Goal: Task Accomplishment & Management: Complete application form

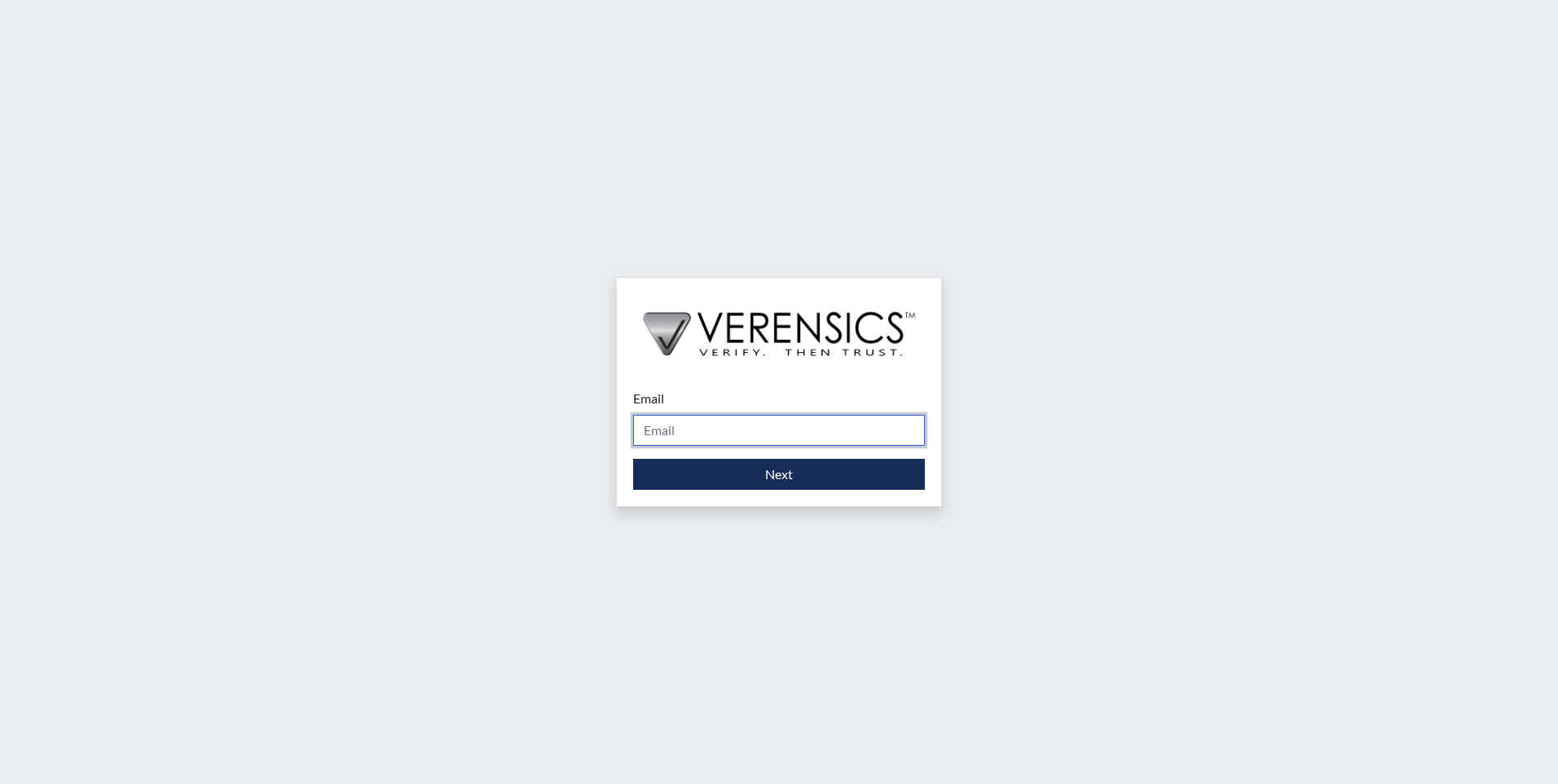
click at [758, 436] on input "Email" at bounding box center [779, 430] width 291 height 31
type input "[EMAIL_ADDRESS][DOMAIN_NAME]"
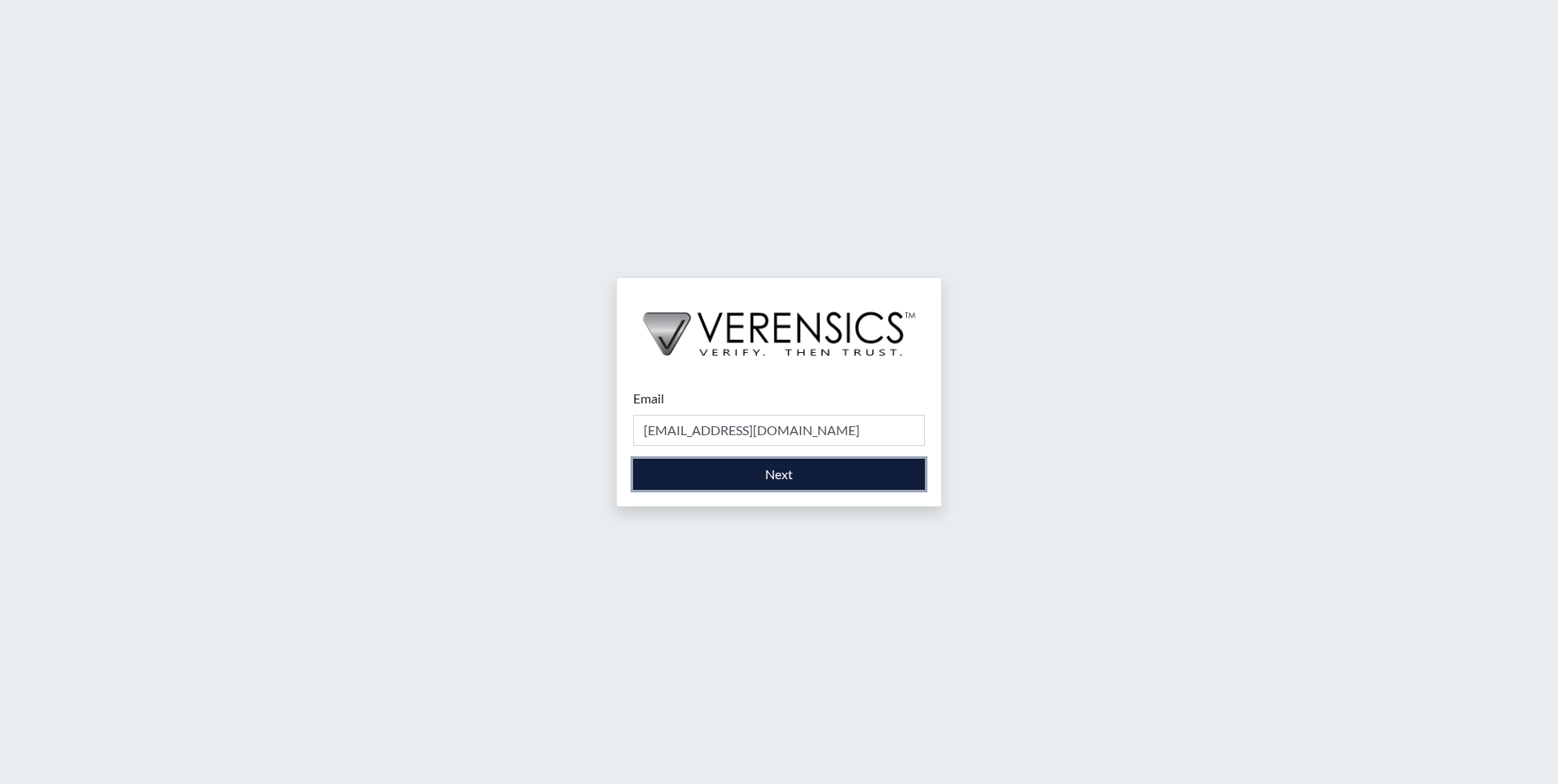
click at [780, 470] on button "Next" at bounding box center [779, 473] width 291 height 31
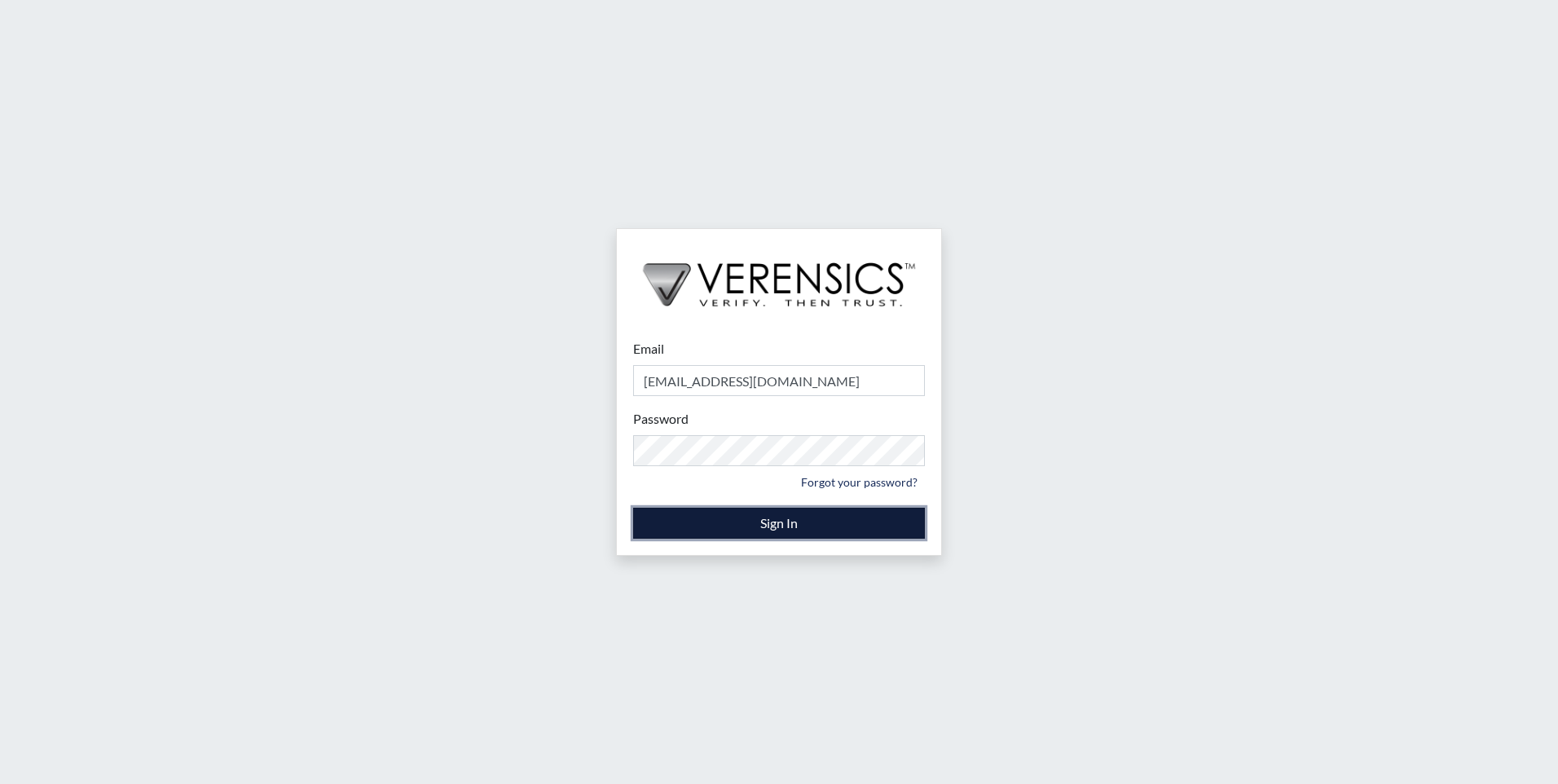
click at [784, 523] on button "Sign In" at bounding box center [779, 522] width 291 height 31
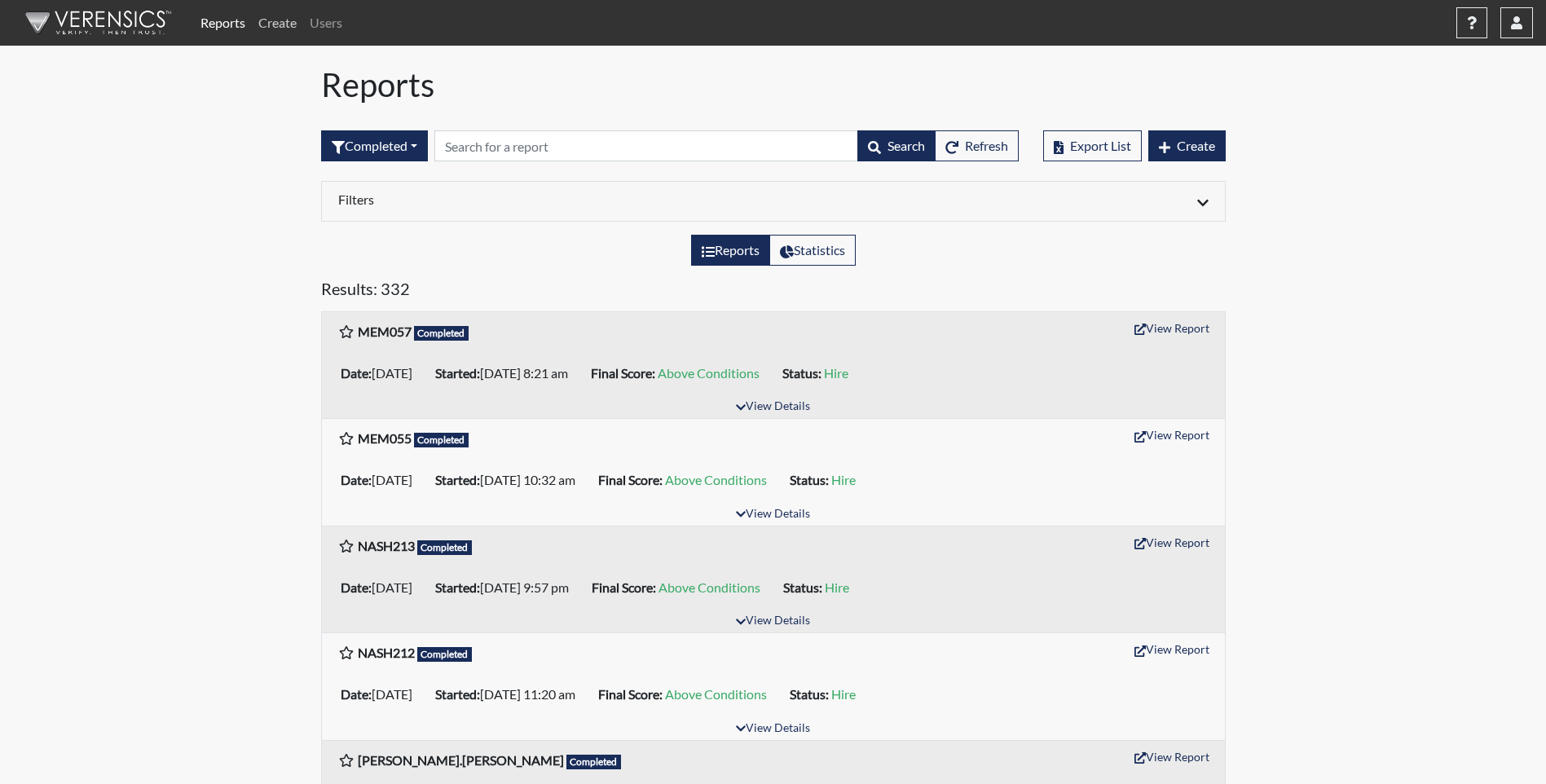
click at [268, 21] on link "Create" at bounding box center [278, 23] width 51 height 33
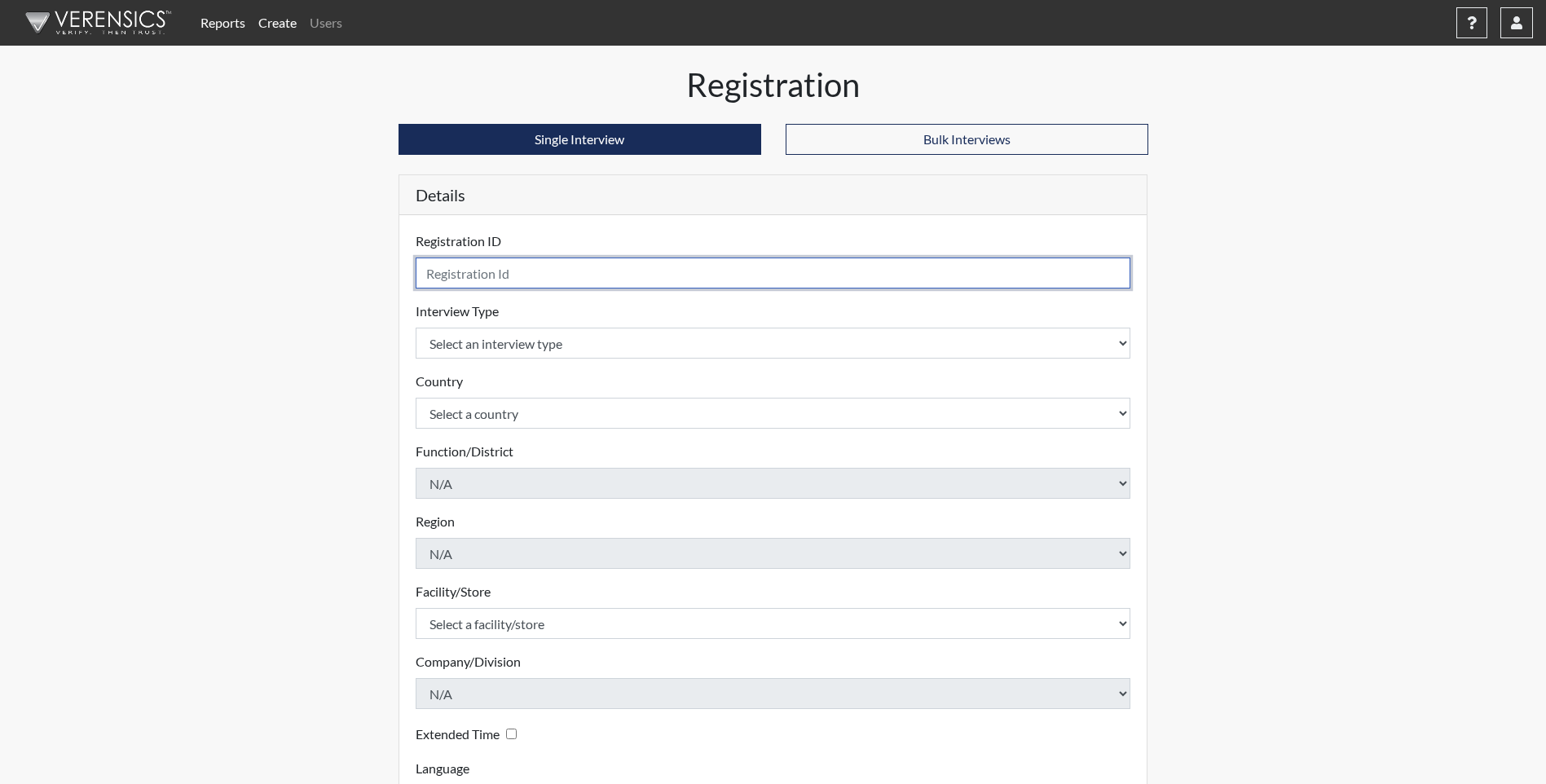
click at [517, 273] on input "text" at bounding box center [773, 273] width 715 height 31
type input "MEM059"
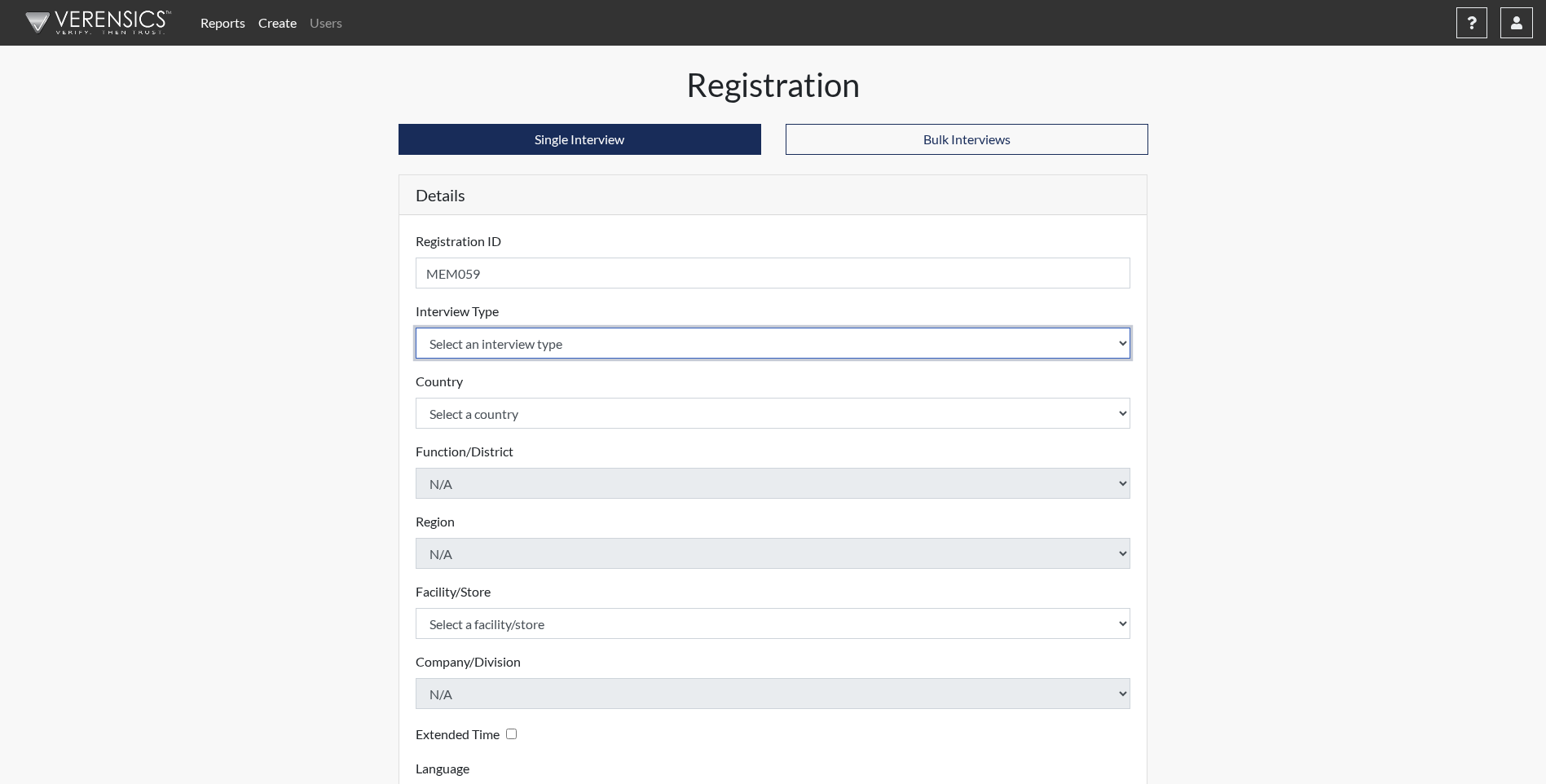
click at [573, 347] on select "Select an interview type Pre-Employment" at bounding box center [773, 343] width 715 height 31
select select "c2470aee-a530-11ea-a930-026c882af335"
click at [416, 328] on select "Select an interview type Pre-Employment" at bounding box center [773, 343] width 715 height 31
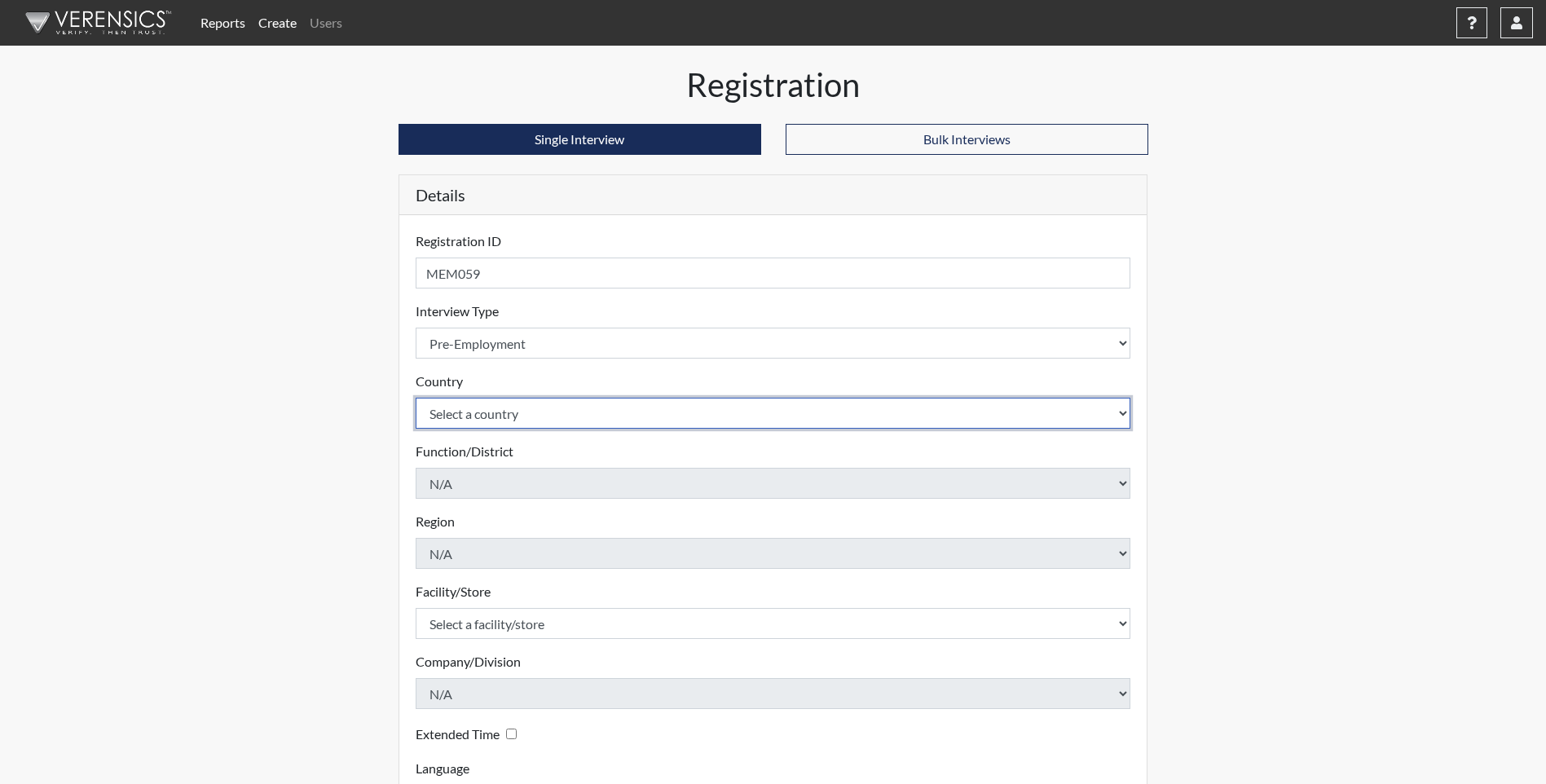
click at [525, 409] on select "Select a country [GEOGRAPHIC_DATA] [GEOGRAPHIC_DATA]" at bounding box center [773, 413] width 715 height 31
select select "united-states-of-[GEOGRAPHIC_DATA]"
click at [416, 398] on select "Select a country [GEOGRAPHIC_DATA] [GEOGRAPHIC_DATA]" at bounding box center [773, 413] width 715 height 31
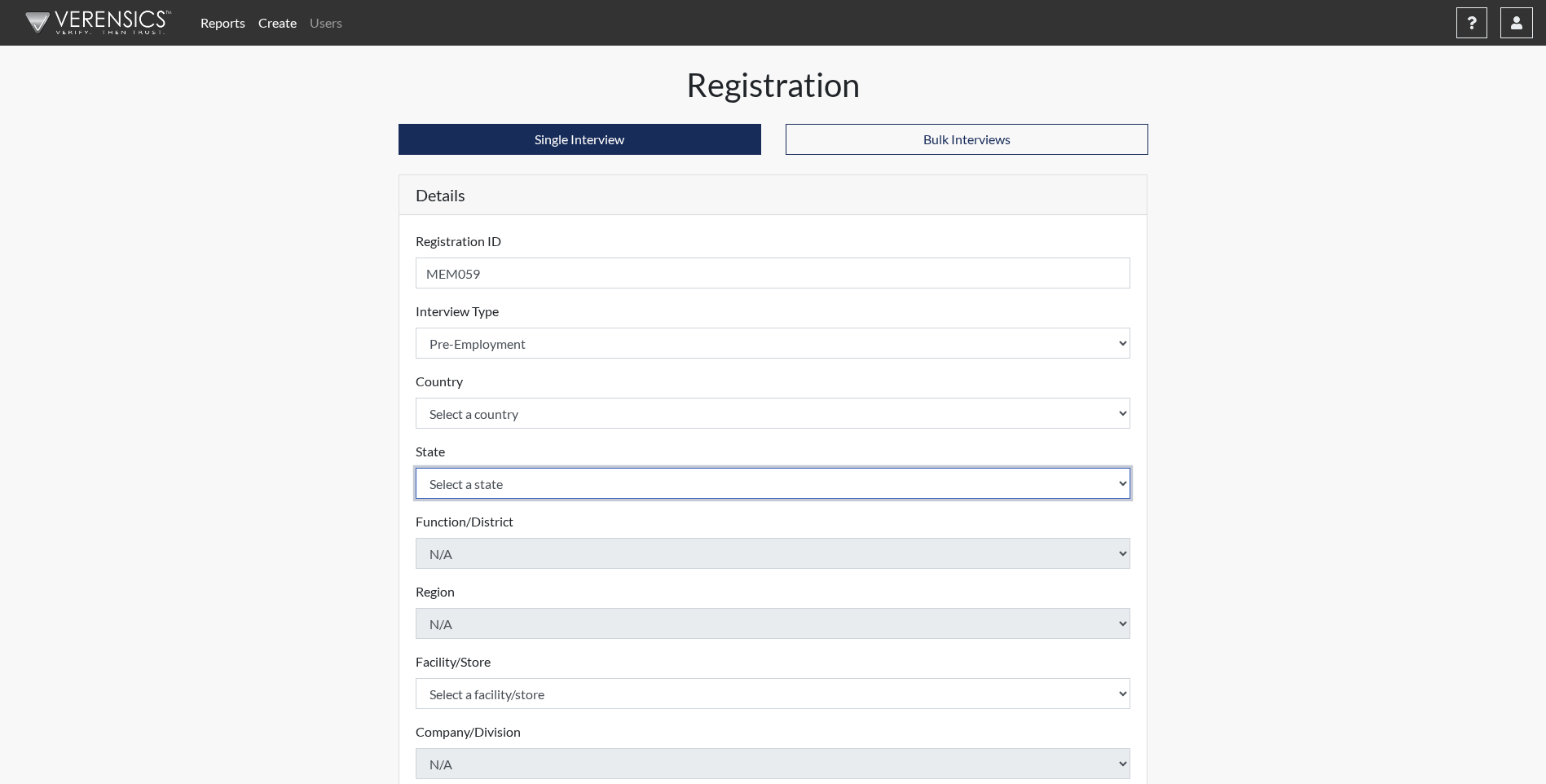
click at [502, 487] on select "Select a state [US_STATE] [US_STATE] [US_STATE] [US_STATE] [US_STATE] [US_STATE…" at bounding box center [773, 482] width 715 height 31
select select "TN"
click at [416, 467] on select "Select a state [US_STATE] [US_STATE] [US_STATE] [US_STATE] [US_STATE] [US_STATE…" at bounding box center [773, 482] width 715 height 31
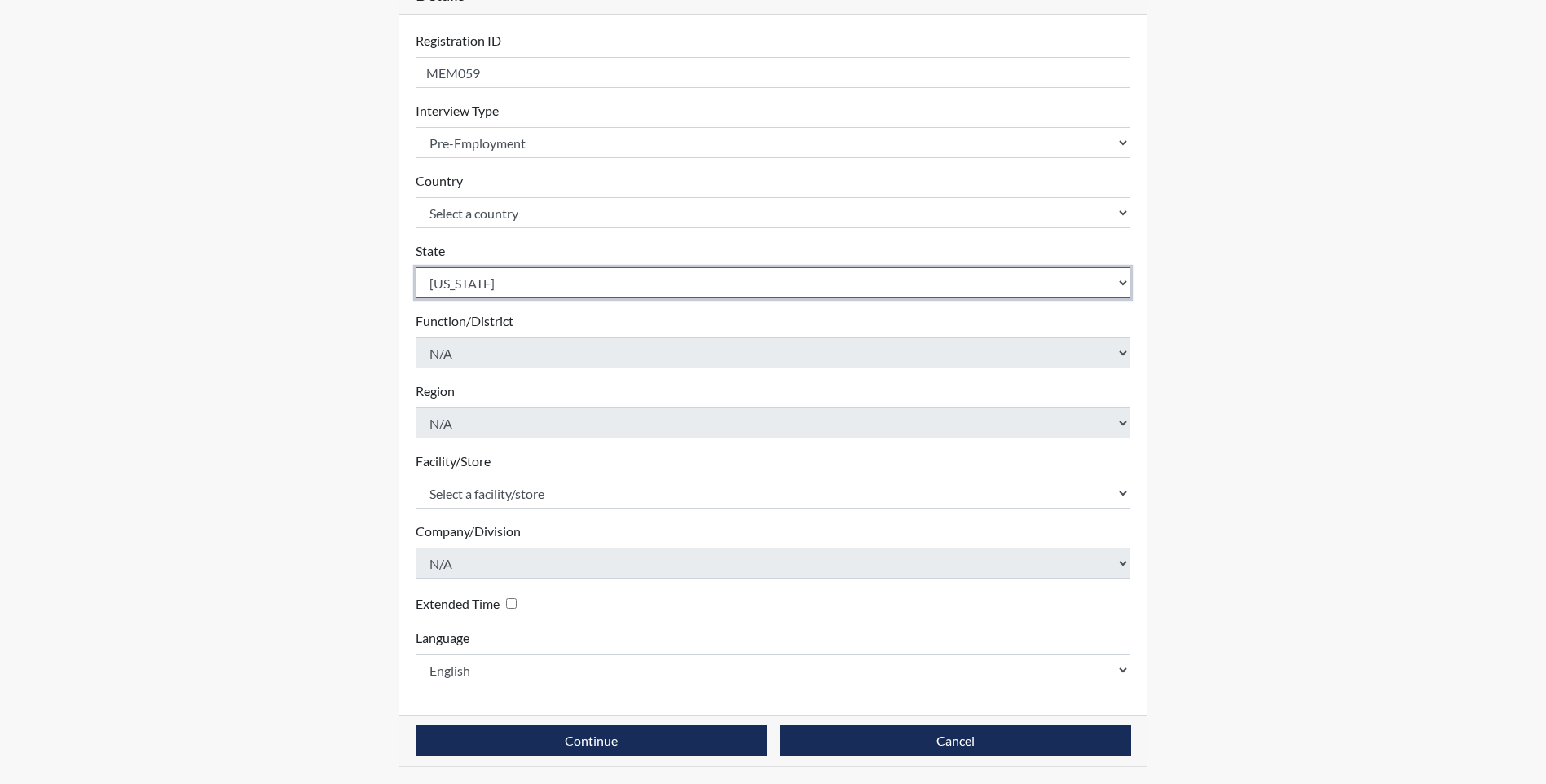
scroll to position [202, 0]
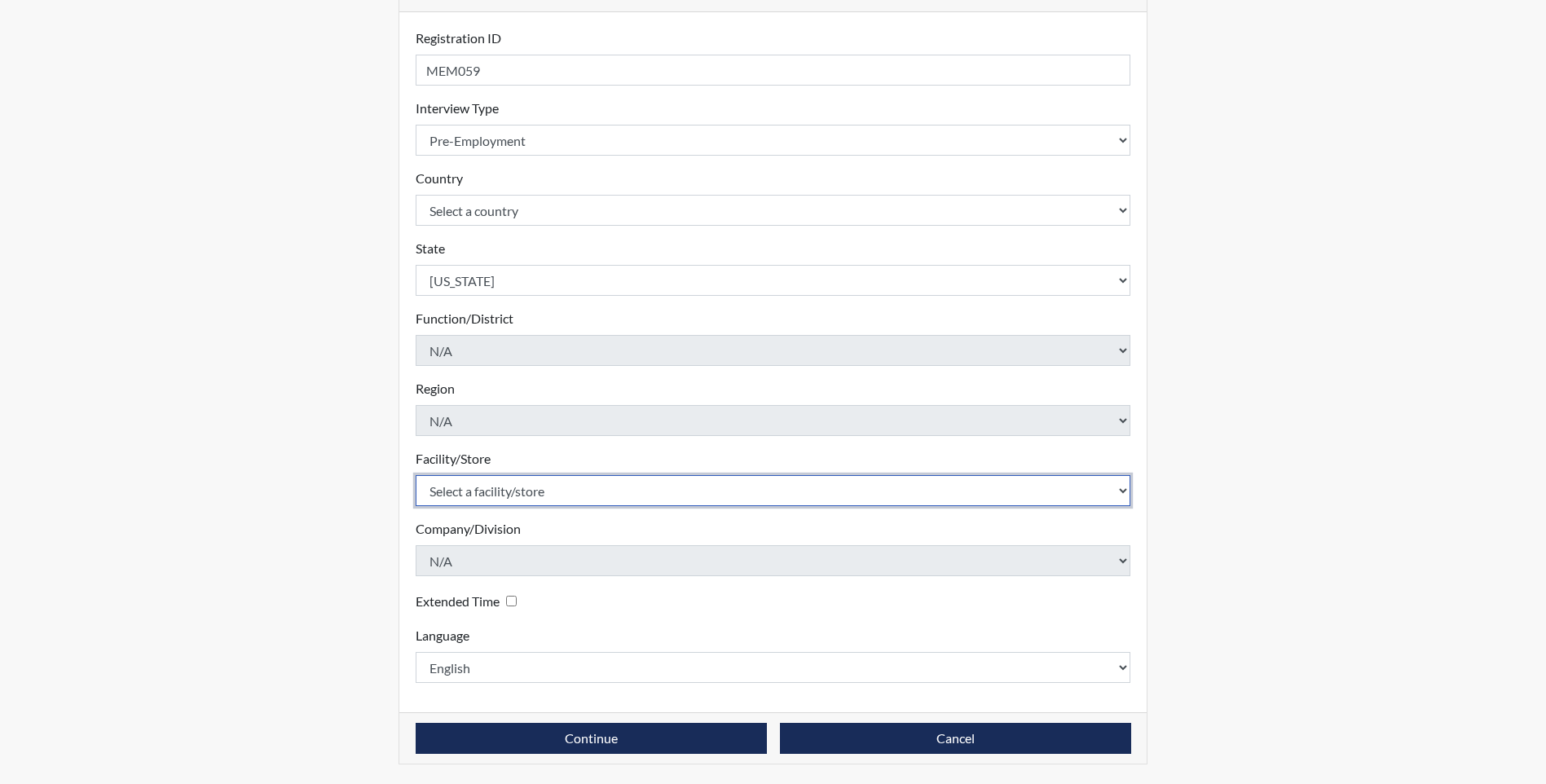
click at [510, 488] on select "Select a facility/store [GEOGRAPHIC_DATA], [US_STATE] [GEOGRAPHIC_DATA], [US_ST…" at bounding box center [773, 490] width 715 height 31
select select "df043213-243d-4079-a1dd-173c02279676"
click at [416, 475] on select "Select a facility/store [GEOGRAPHIC_DATA], [US_STATE] [GEOGRAPHIC_DATA], [US_ST…" at bounding box center [773, 490] width 715 height 31
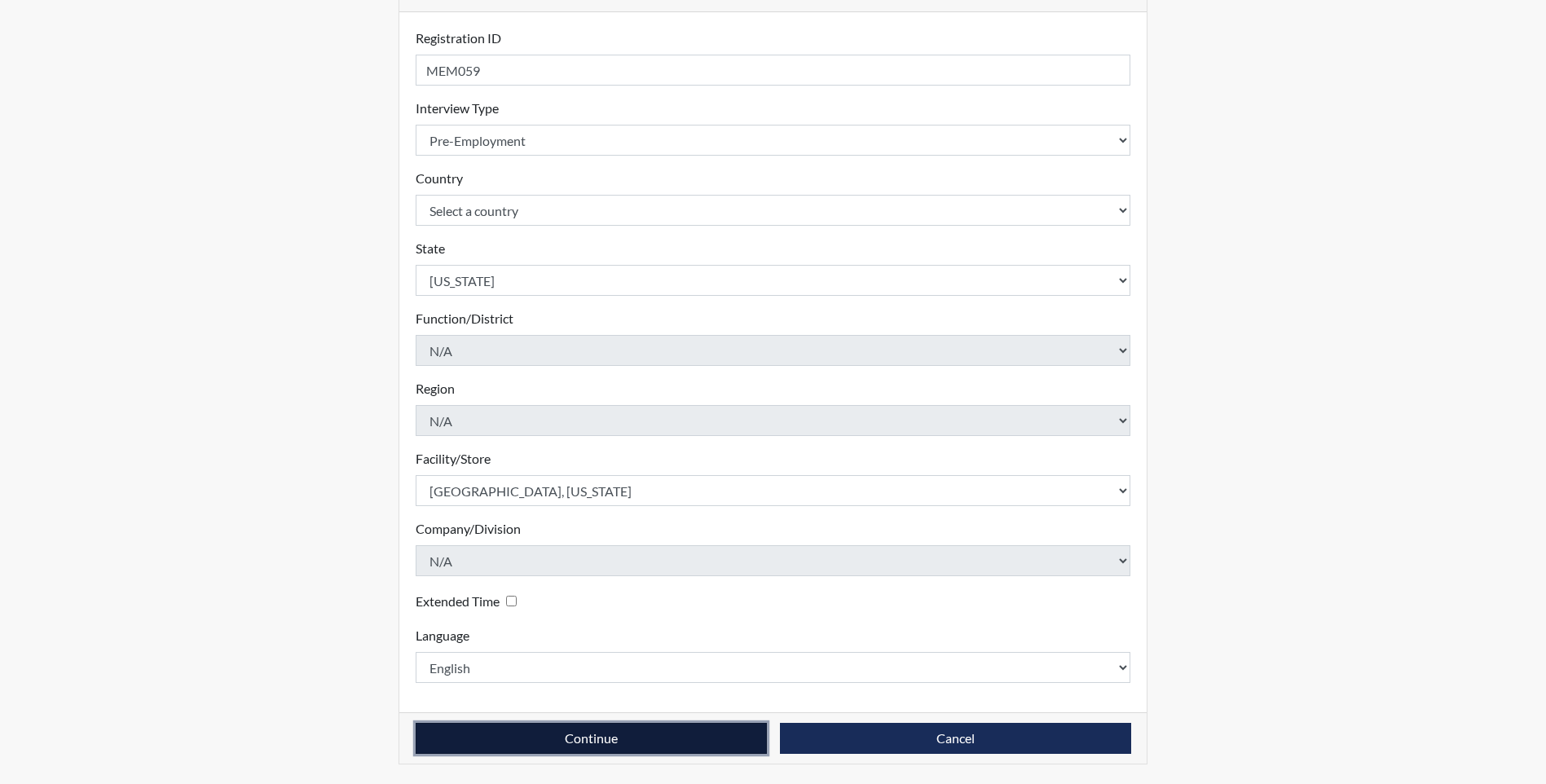
click at [576, 735] on button "Continue" at bounding box center [592, 738] width 352 height 31
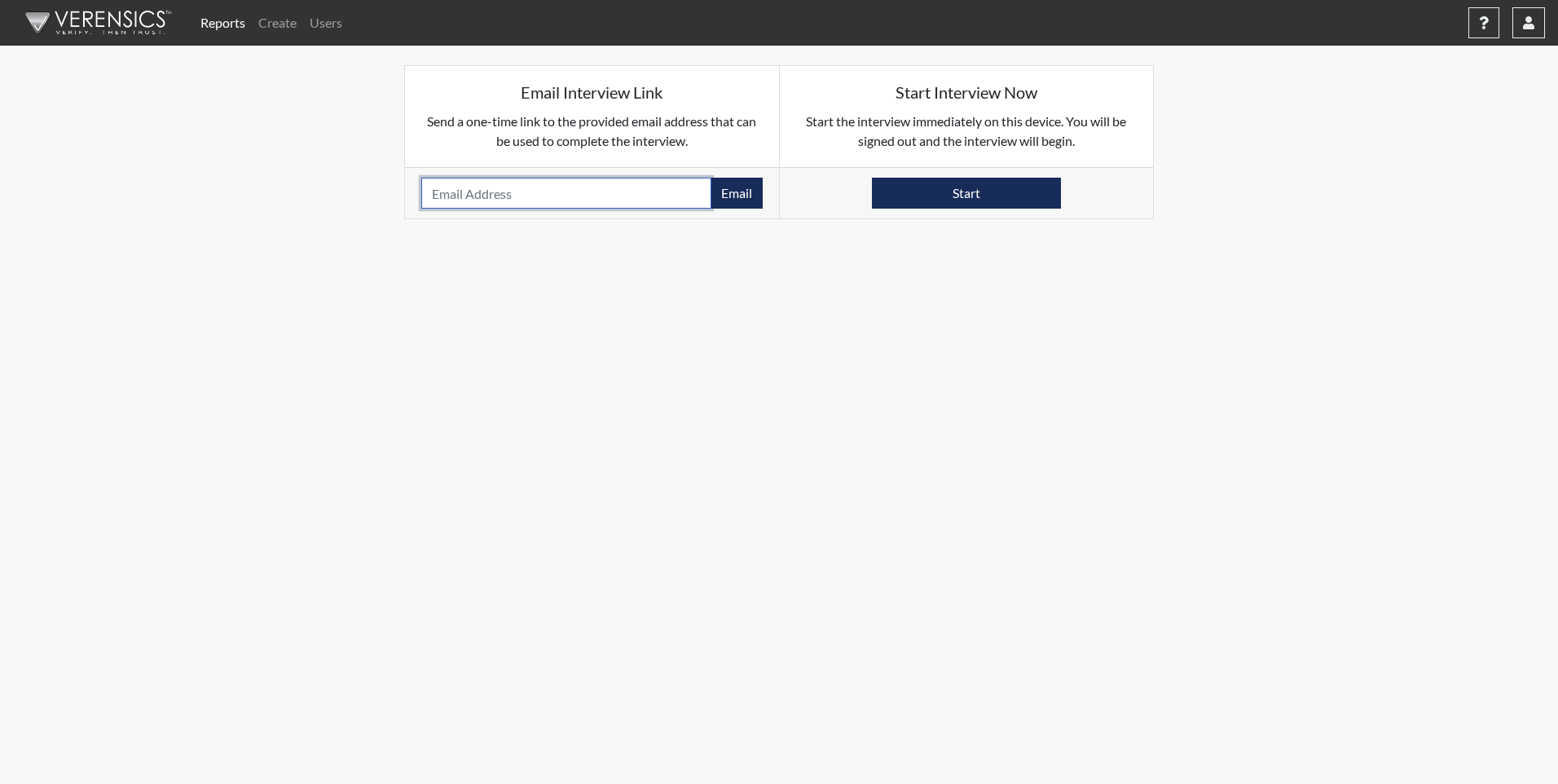
click at [529, 196] on input "email" at bounding box center [566, 193] width 290 height 31
type input "[EMAIL_ADDRESS][DOMAIN_NAME]"
click at [733, 193] on button "Email" at bounding box center [736, 193] width 52 height 31
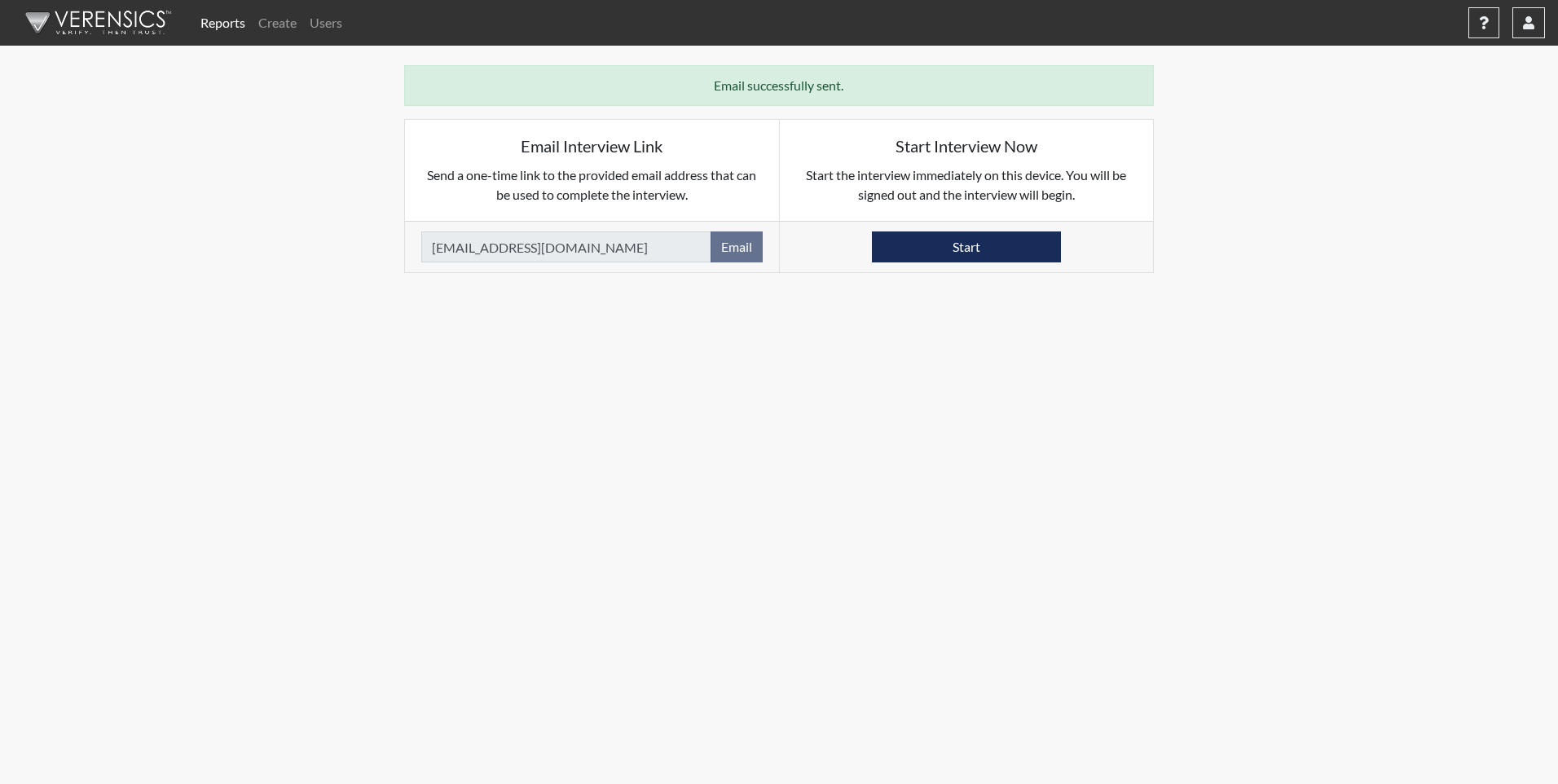
click at [227, 21] on link "Reports" at bounding box center [222, 23] width 58 height 33
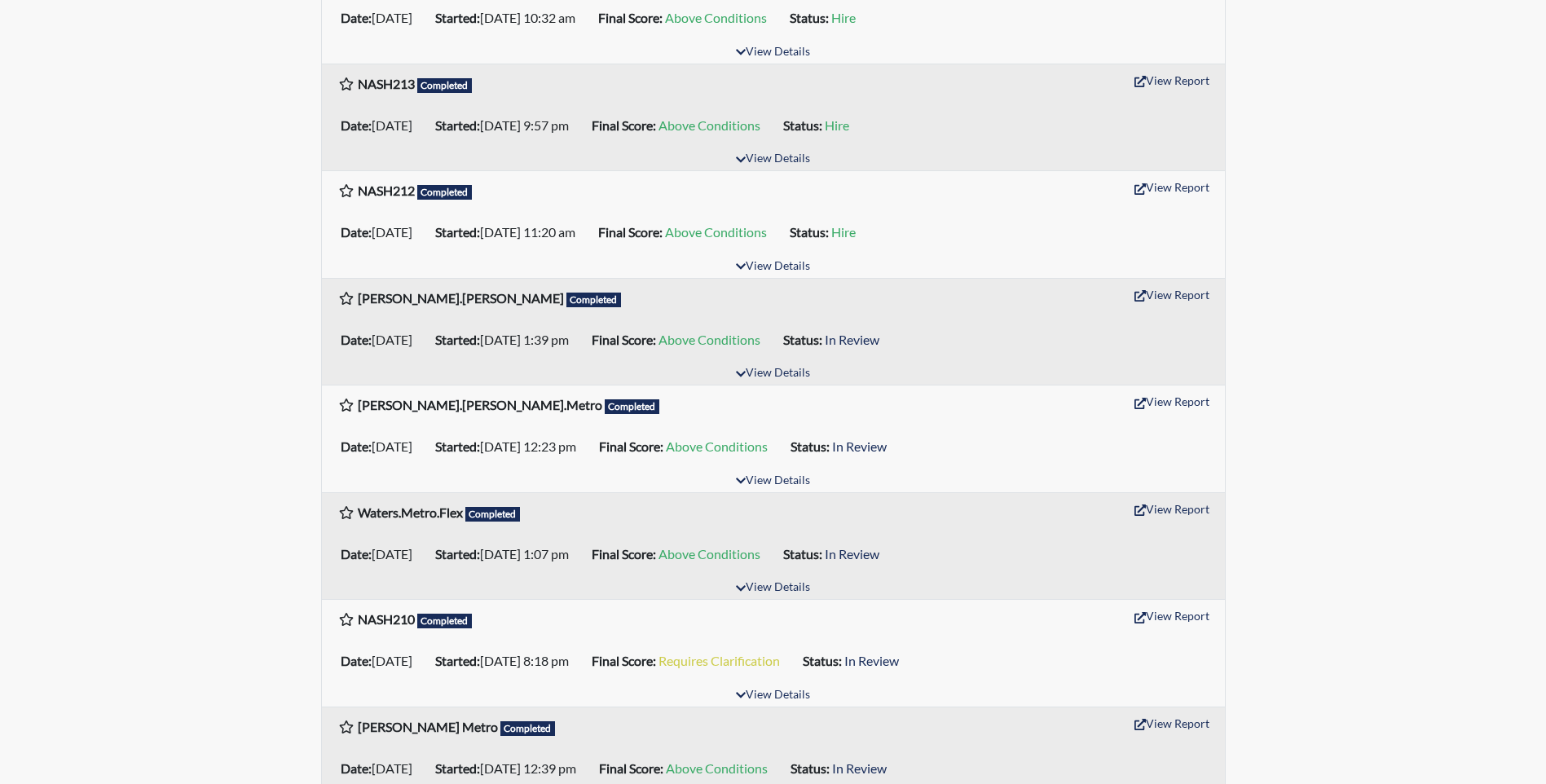
scroll to position [652, 0]
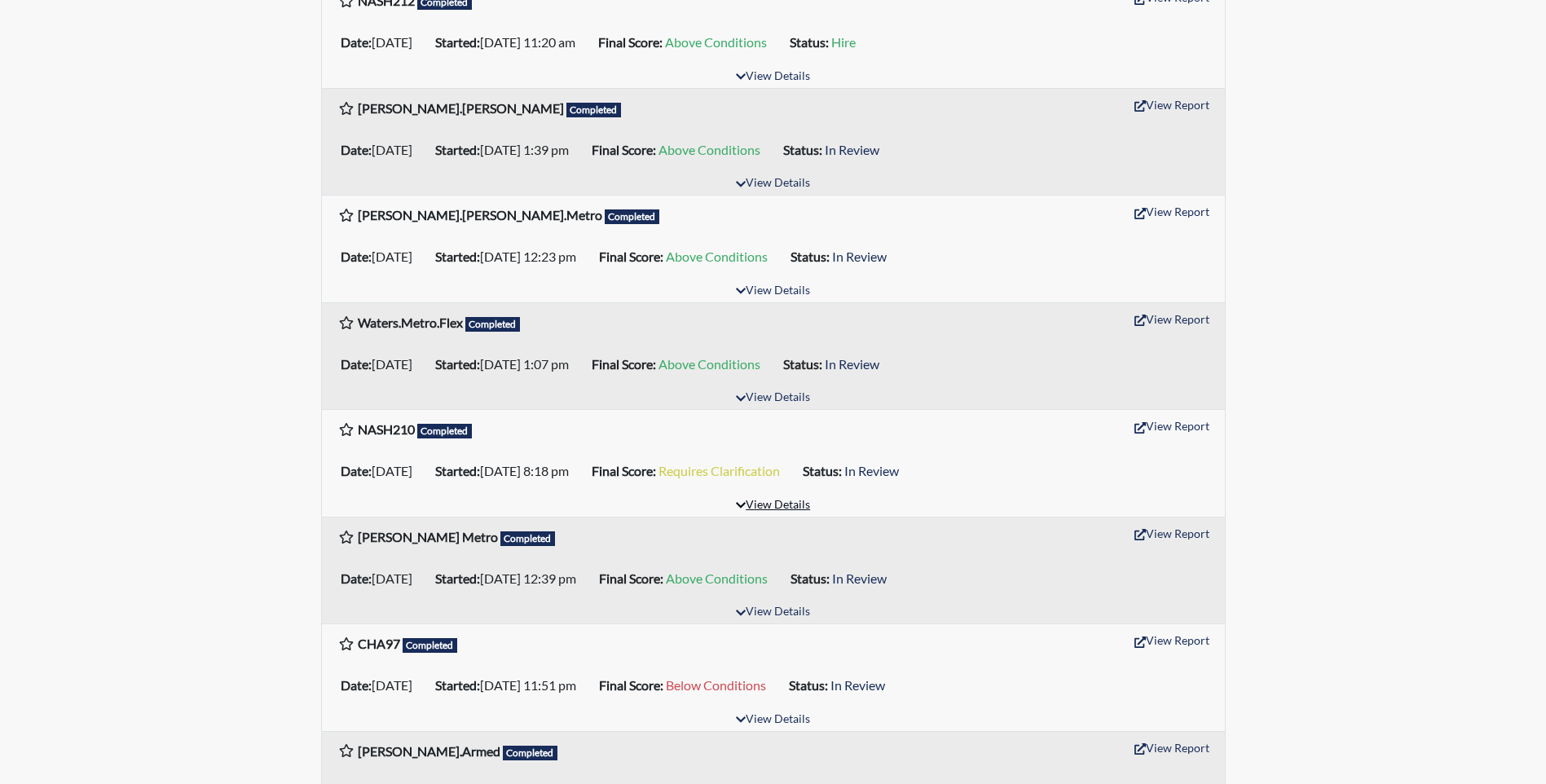
click at [788, 503] on button "View Details" at bounding box center [773, 506] width 89 height 22
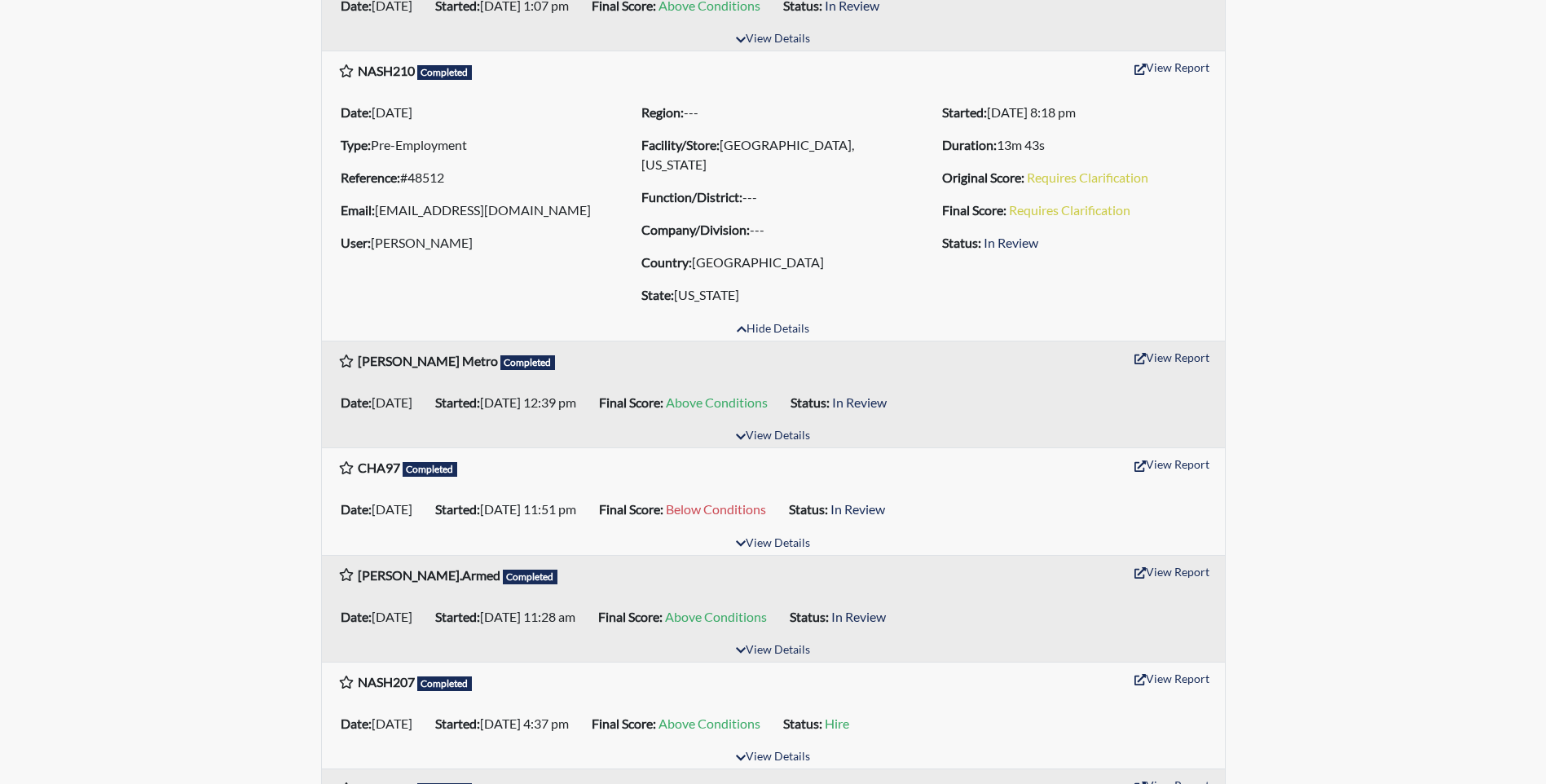
scroll to position [1058, 0]
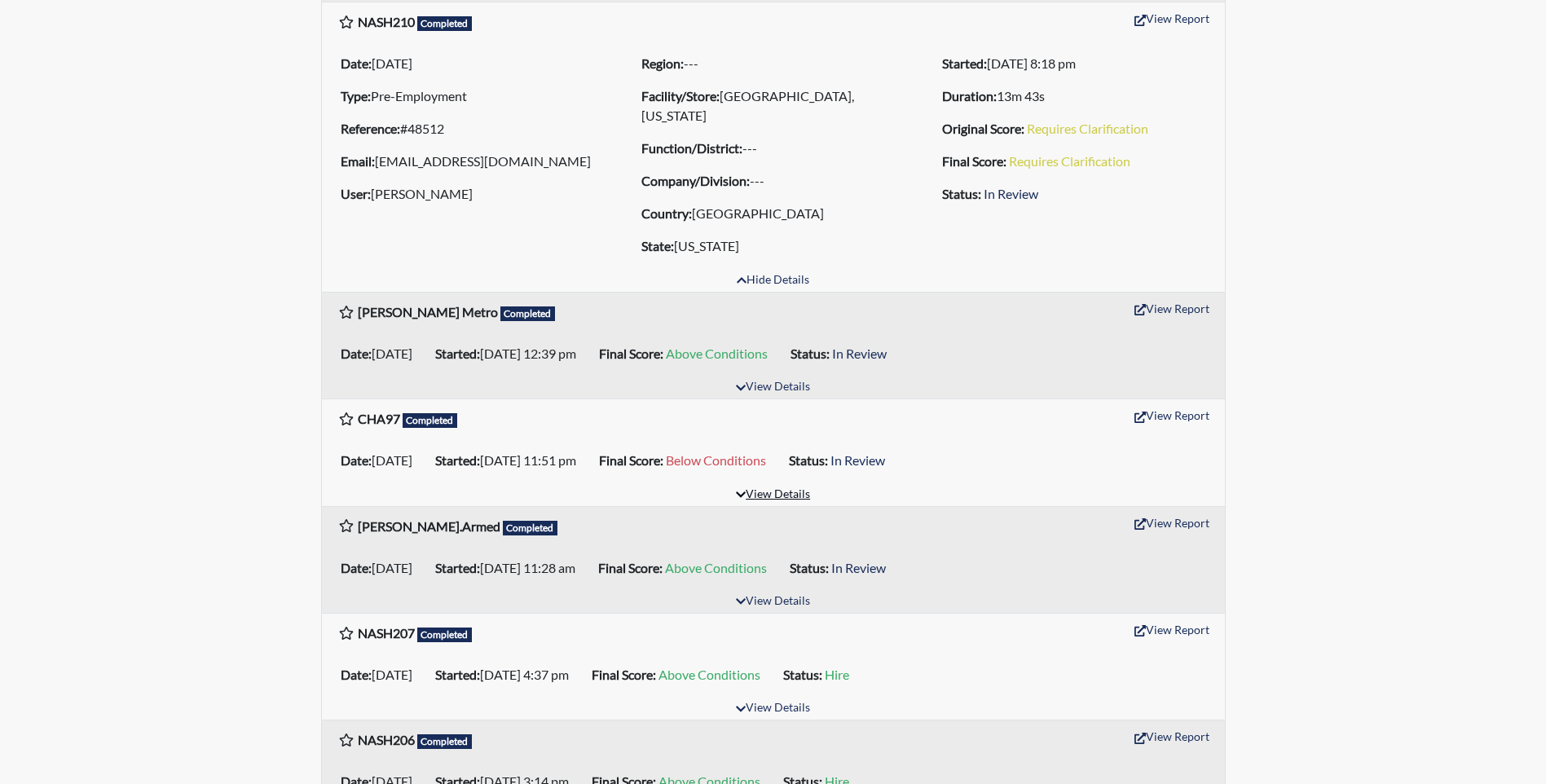
click at [786, 484] on button "View Details" at bounding box center [773, 495] width 89 height 22
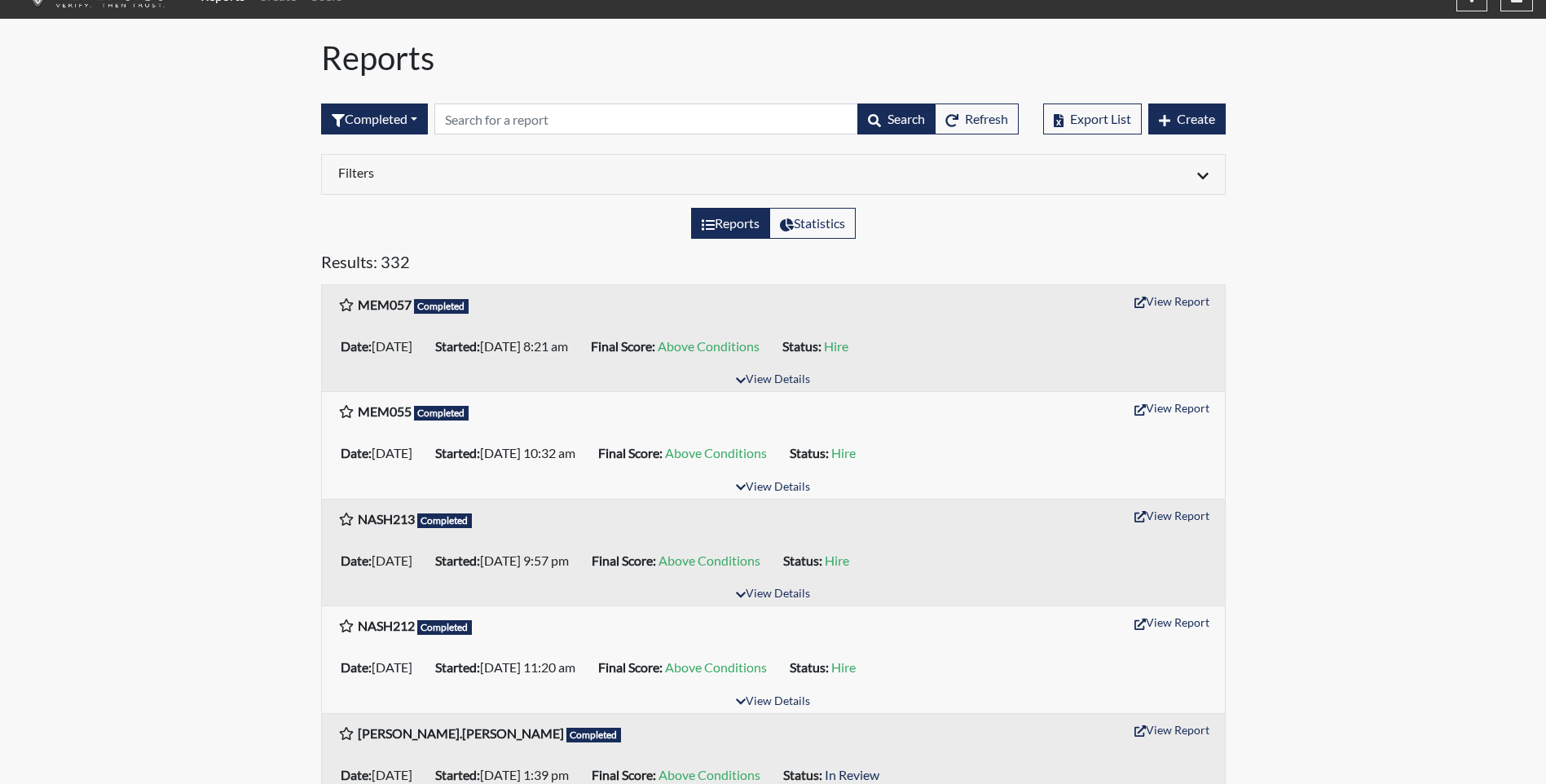
scroll to position [0, 0]
